Goal: Check status

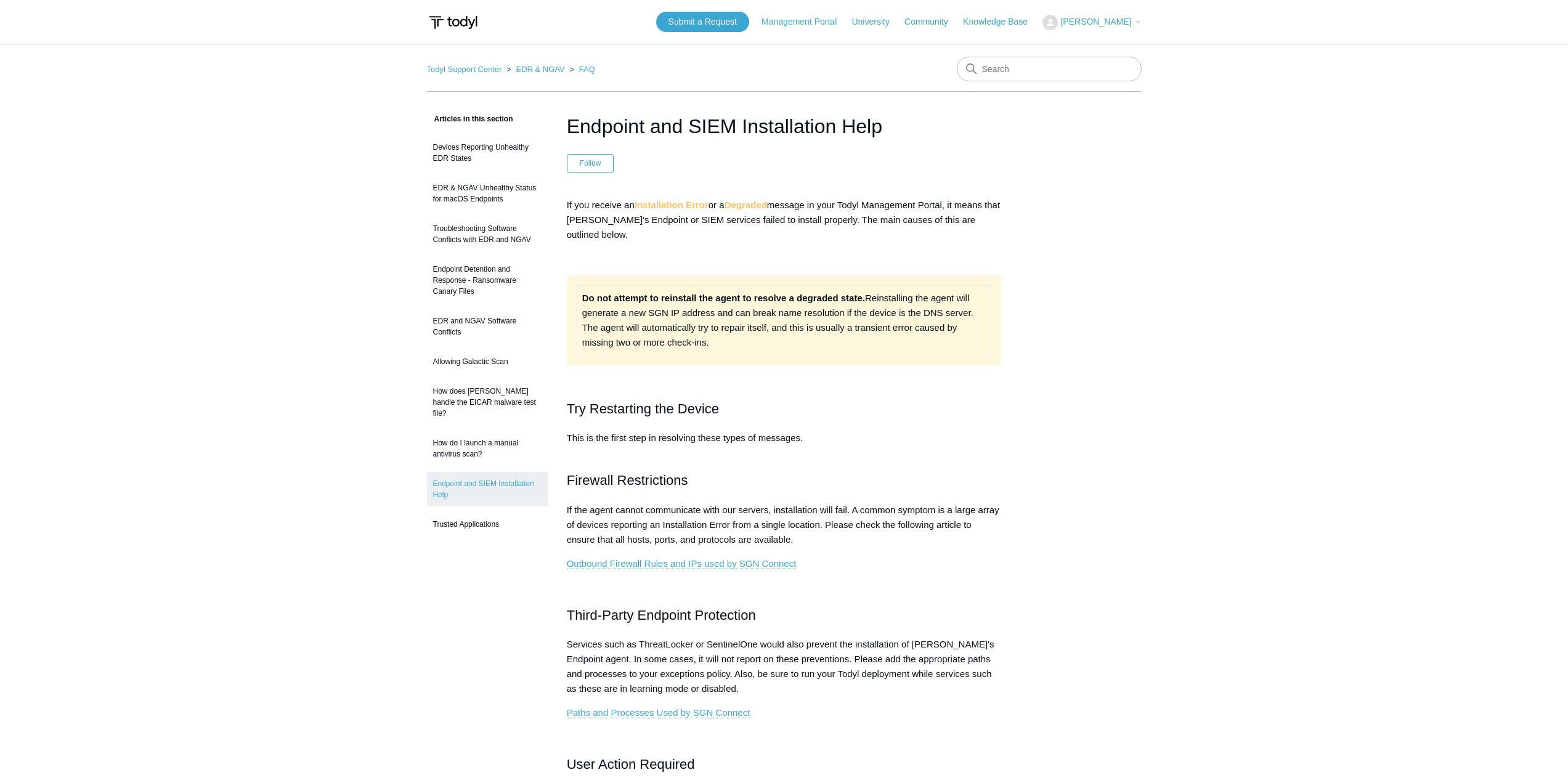
click at [1094, 23] on span "[PERSON_NAME]" at bounding box center [1095, 21] width 71 height 10
click at [1130, 47] on link "My Support Requests" at bounding box center [1102, 48] width 120 height 21
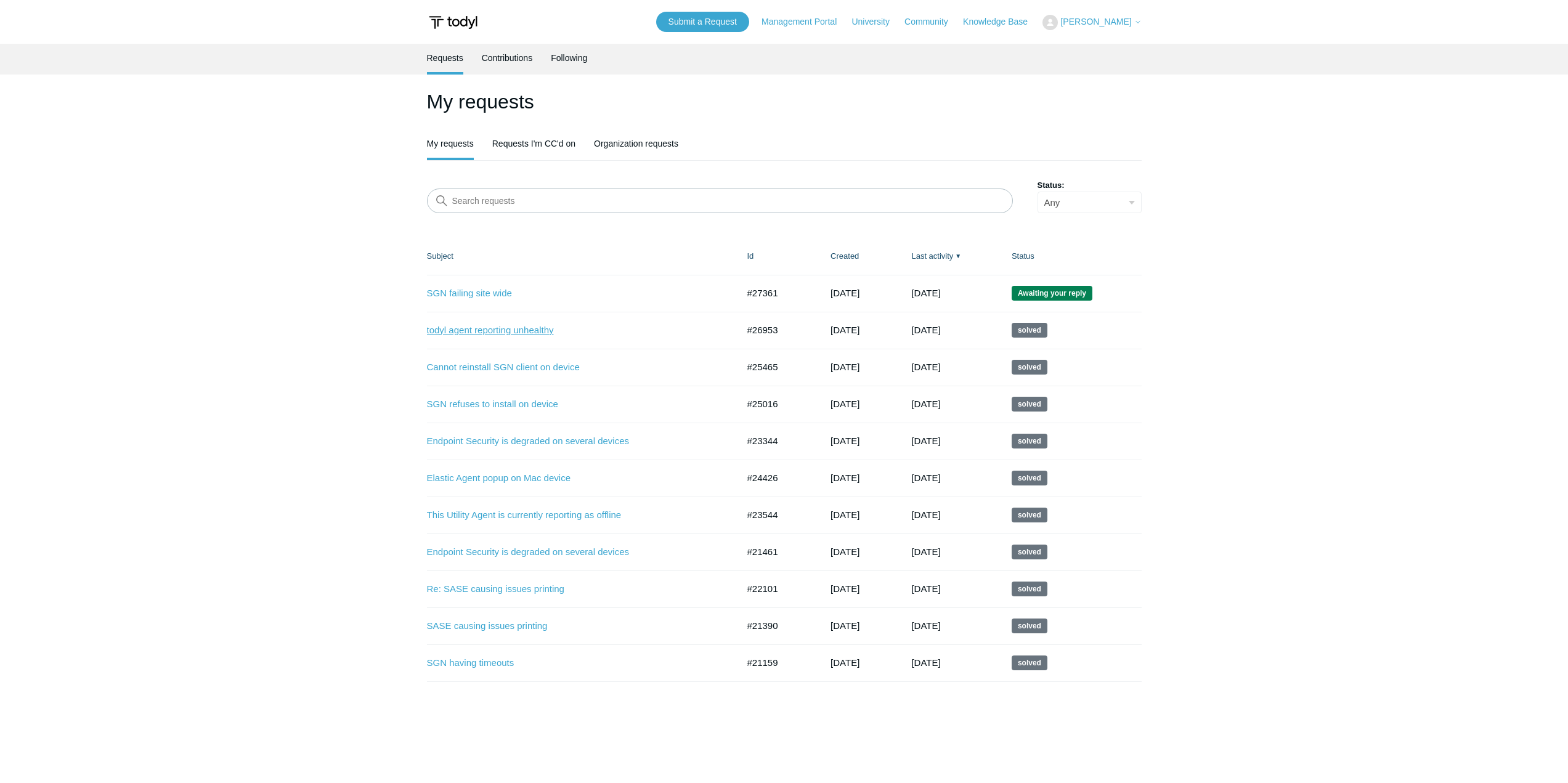
click at [525, 332] on link "todyl agent reporting unhealthy" at bounding box center [573, 330] width 293 height 14
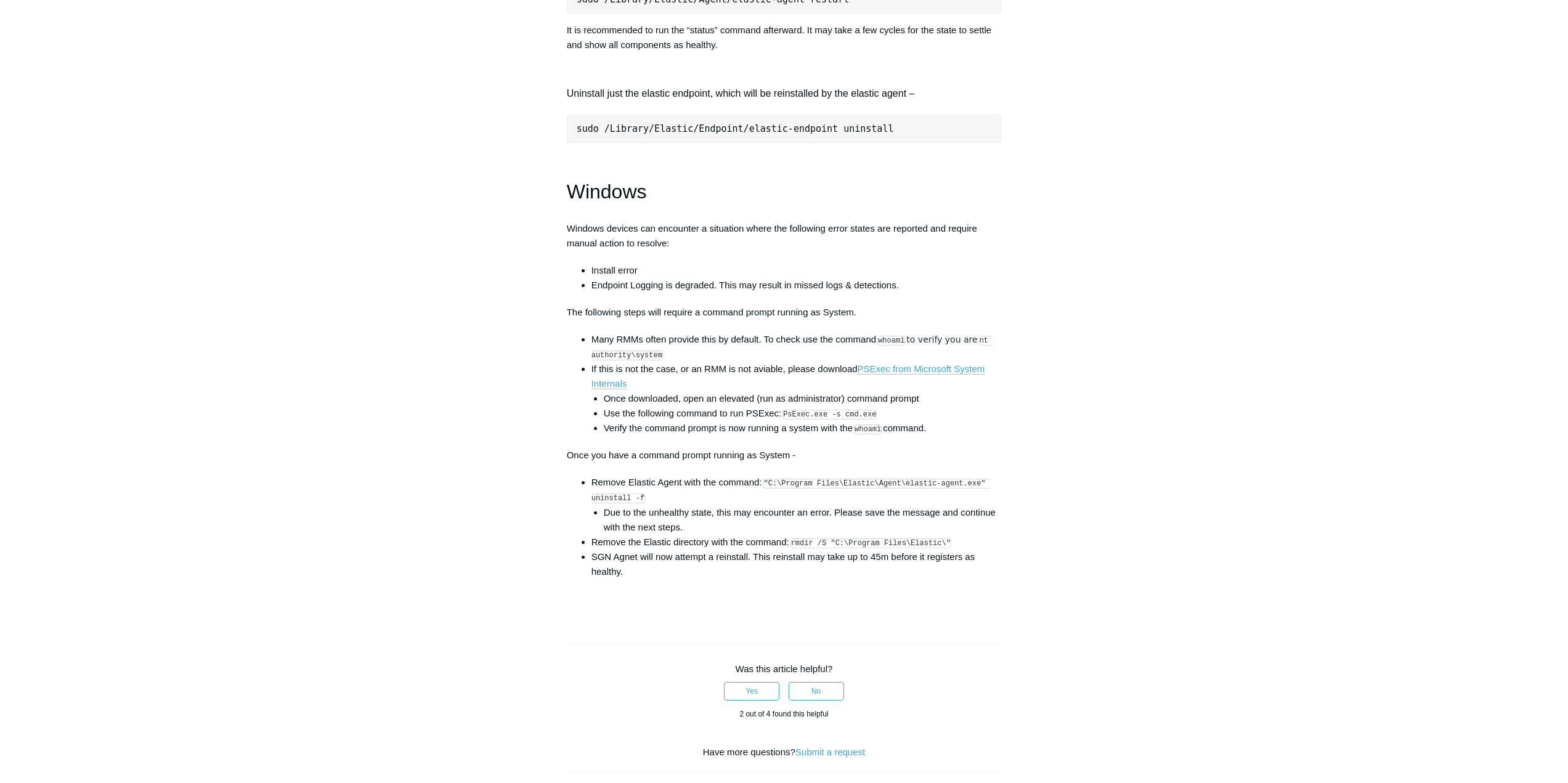
scroll to position [1663, 0]
